Goal: Information Seeking & Learning: Learn about a topic

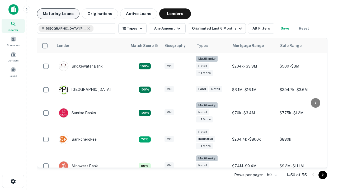
click at [58, 14] on button "Maturing Loans" at bounding box center [58, 13] width 43 height 11
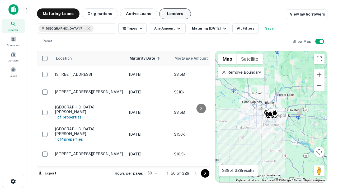
click at [175, 14] on button "Lenders" at bounding box center [175, 13] width 32 height 11
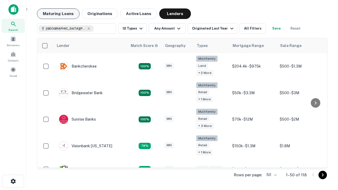
click at [58, 14] on button "Maturing Loans" at bounding box center [58, 13] width 43 height 11
